Goal: Transaction & Acquisition: Purchase product/service

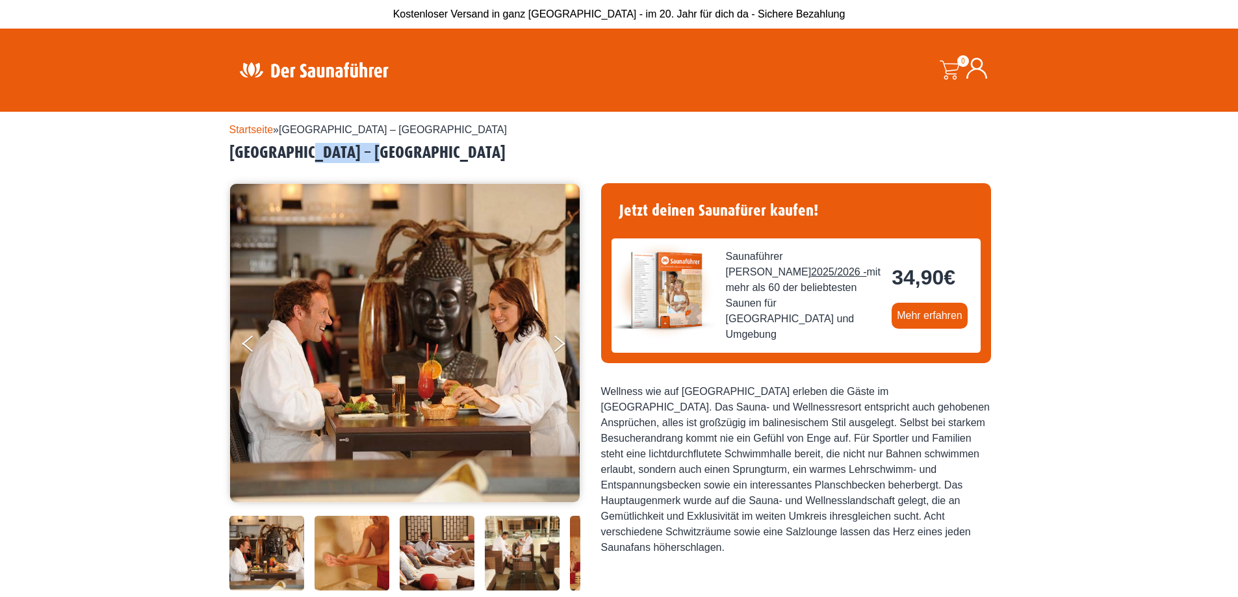
drag, startPoint x: 312, startPoint y: 150, endPoint x: 383, endPoint y: 155, distance: 70.4
click at [383, 155] on h2 "Bedburg – monte mare Bedburg" at bounding box center [619, 153] width 780 height 20
click at [366, 164] on div "Startseite » Bedburg – monte mare Bedburg Bedburg – monte mare Bedburg" at bounding box center [619, 557] width 780 height 890
click at [684, 207] on h4 "Jetzt deinen Saunafürer kaufen!" at bounding box center [795, 211] width 369 height 34
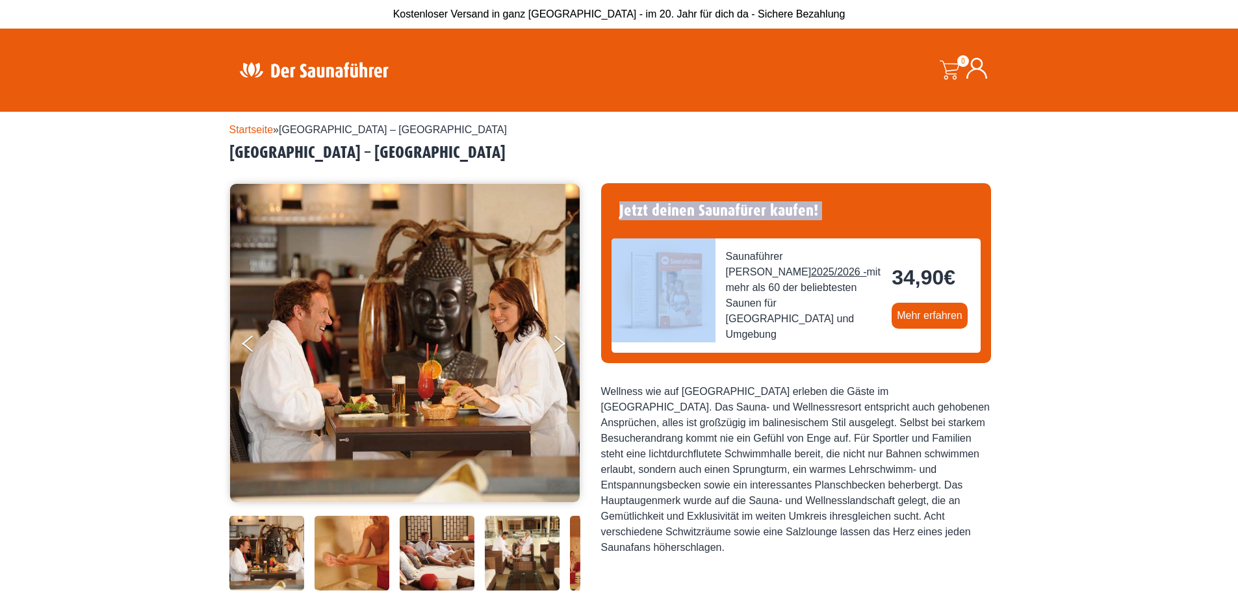
click at [684, 207] on h4 "Jetzt deinen Saunafürer kaufen!" at bounding box center [795, 211] width 369 height 34
click at [938, 310] on link "Mehr erfahren" at bounding box center [929, 316] width 76 height 26
